Goal: Information Seeking & Learning: Learn about a topic

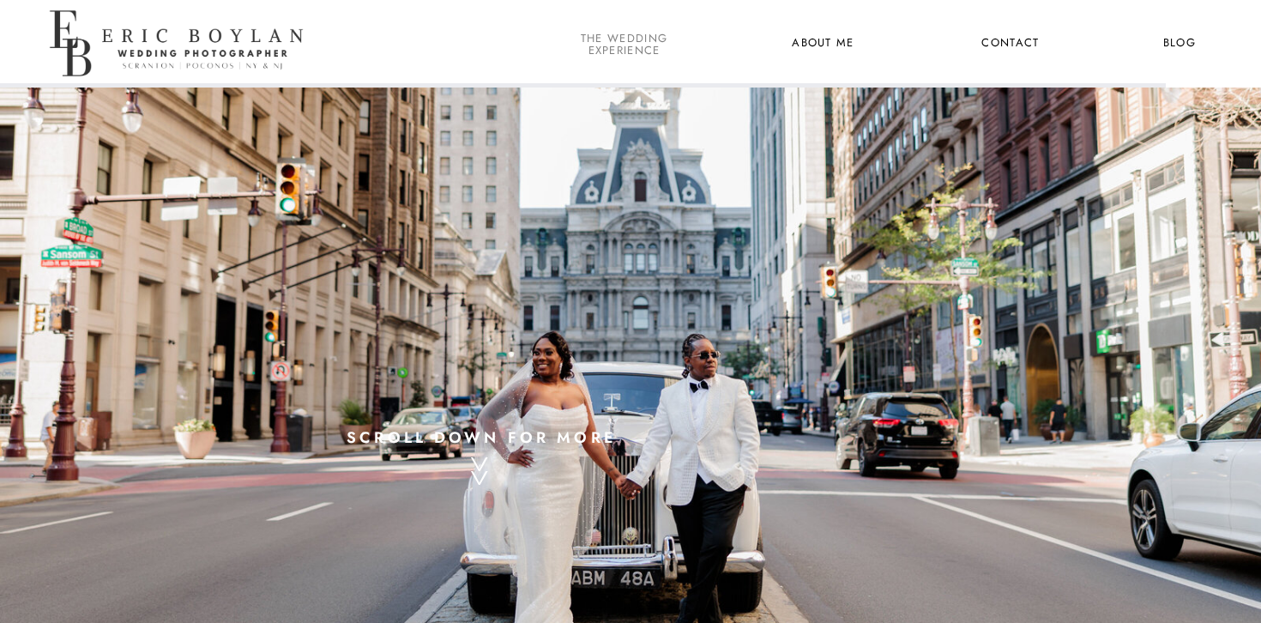
click at [636, 49] on nav "the wedding experience" at bounding box center [623, 44] width 93 height 22
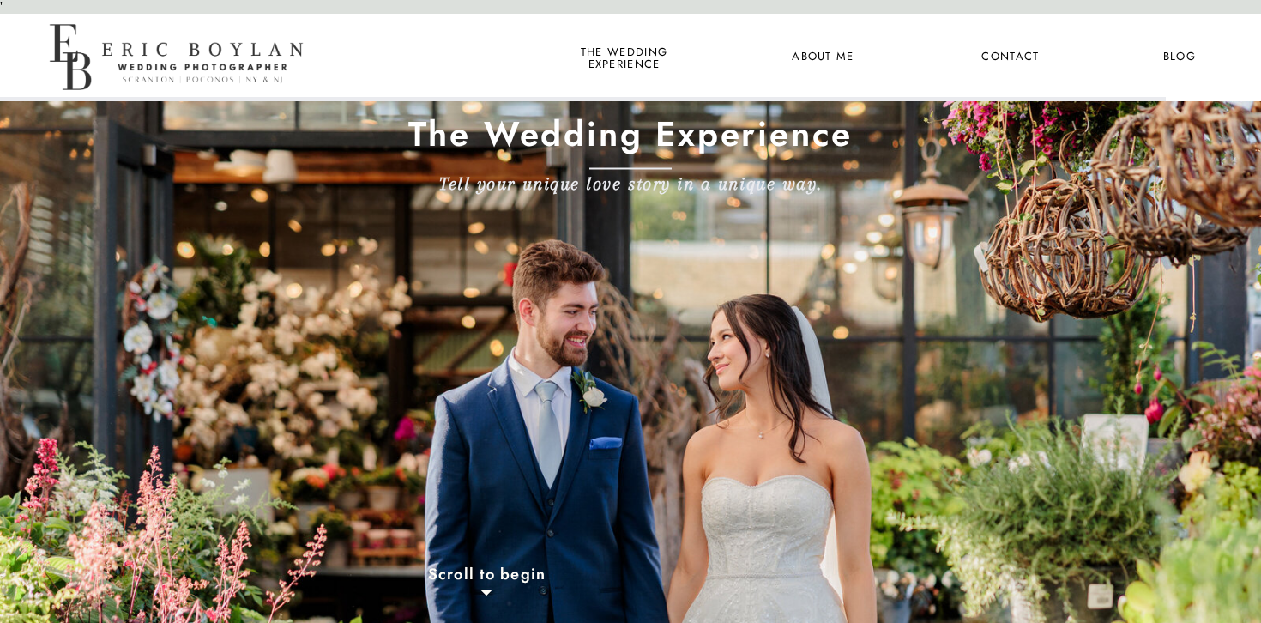
click at [833, 59] on nav "About Me" at bounding box center [822, 57] width 83 height 22
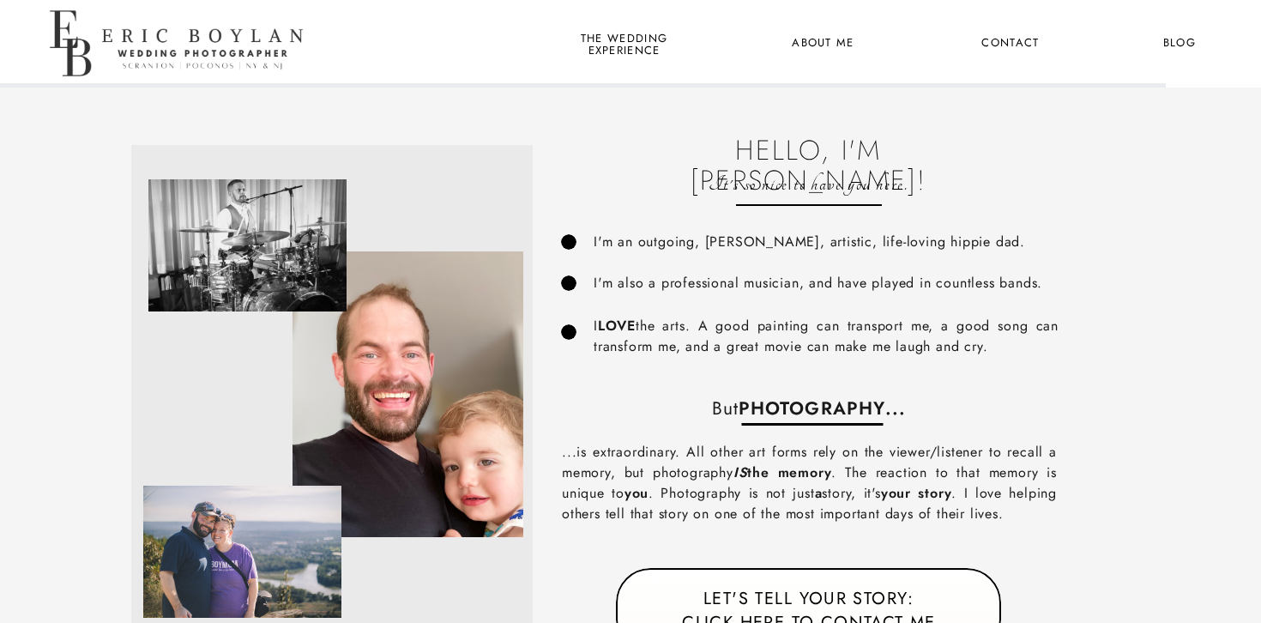
click at [628, 38] on nav "the wedding experience" at bounding box center [623, 44] width 93 height 22
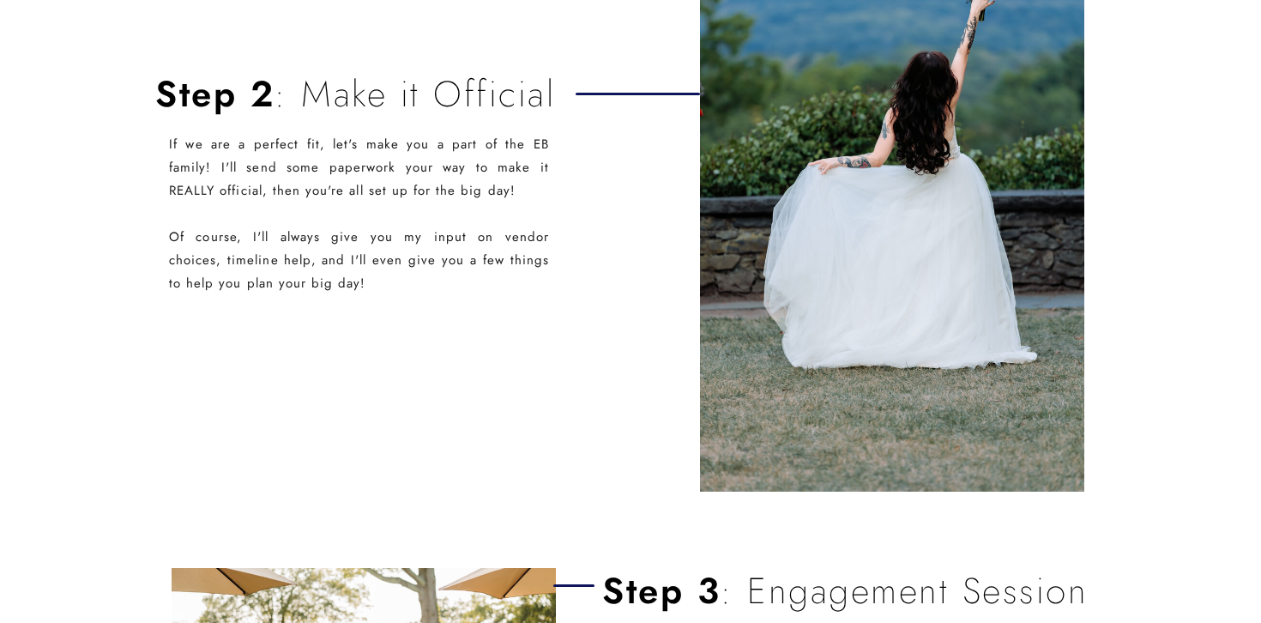
scroll to position [1438, 0]
